Goal: Check status: Check status

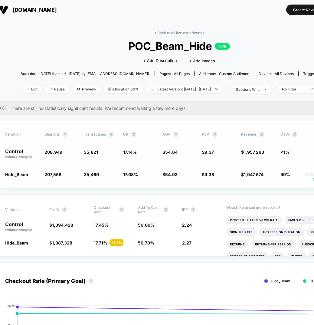
scroll to position [1, 0]
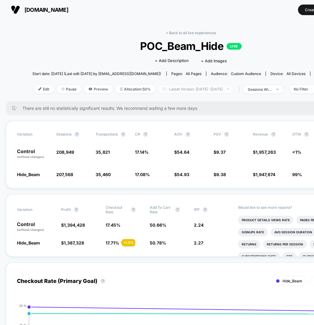
click at [211, 91] on span "Latest Version: [DATE] - [DATE]" at bounding box center [196, 89] width 76 height 8
select select "*"
select select "****"
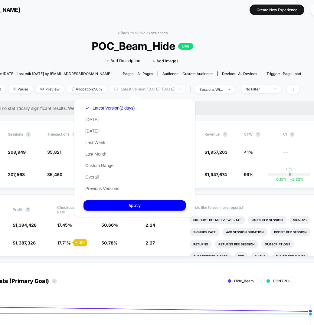
scroll to position [1, 66]
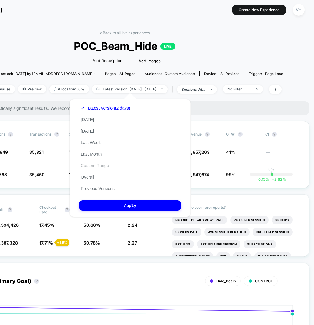
click at [106, 165] on button "Custom Range" at bounding box center [95, 165] width 32 height 5
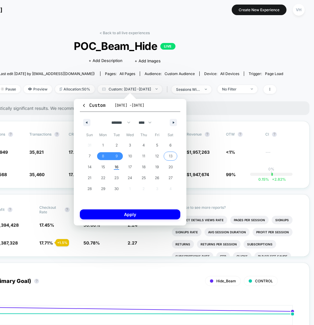
click at [174, 153] on span "13" at bounding box center [171, 156] width 14 height 8
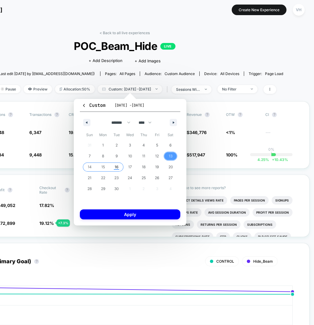
click at [118, 165] on span "16" at bounding box center [117, 166] width 4 height 11
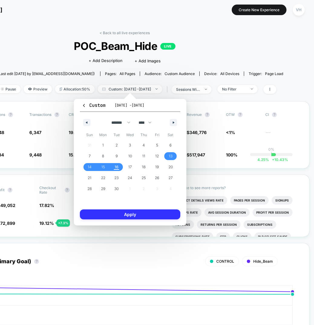
click at [119, 209] on button "Apply" at bounding box center [130, 214] width 100 height 10
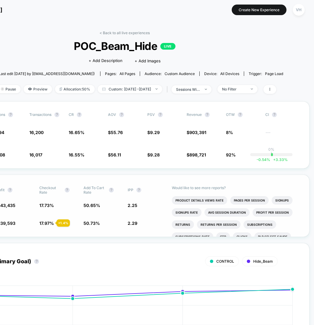
scroll to position [1, 67]
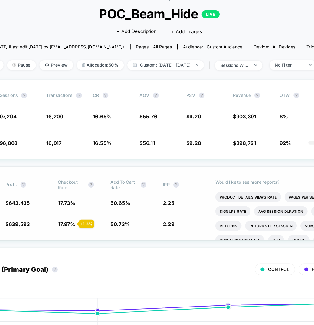
scroll to position [1, 12]
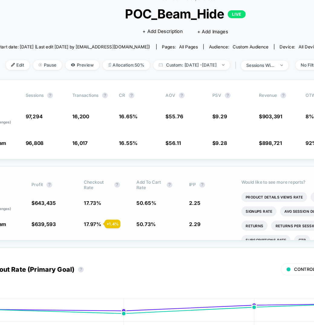
click at [102, 223] on span "17.97 %" at bounding box center [101, 222] width 15 height 5
